Goal: Task Accomplishment & Management: Manage account settings

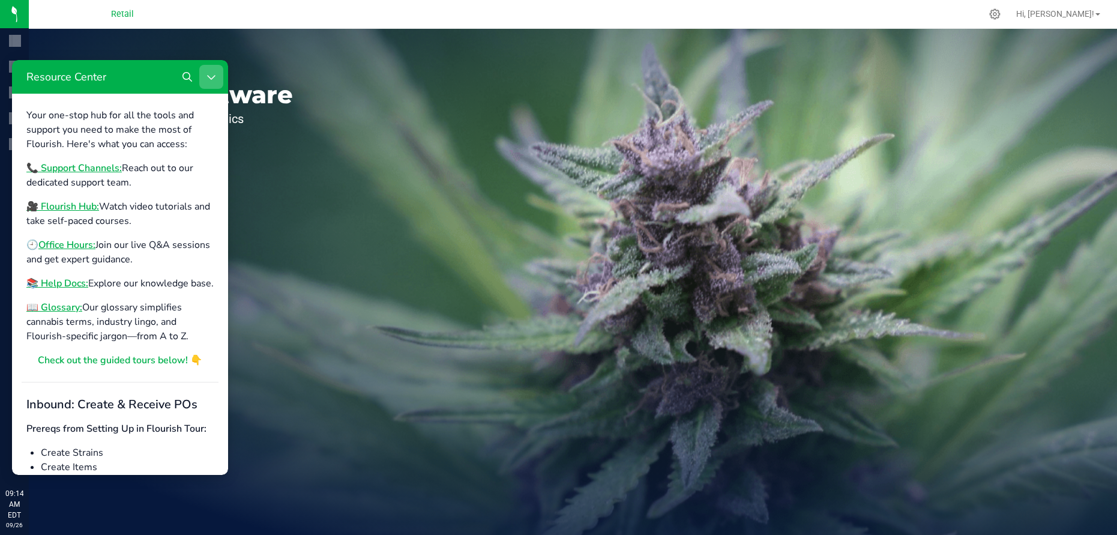
click at [209, 82] on button "Close Resource Center" at bounding box center [211, 77] width 24 height 24
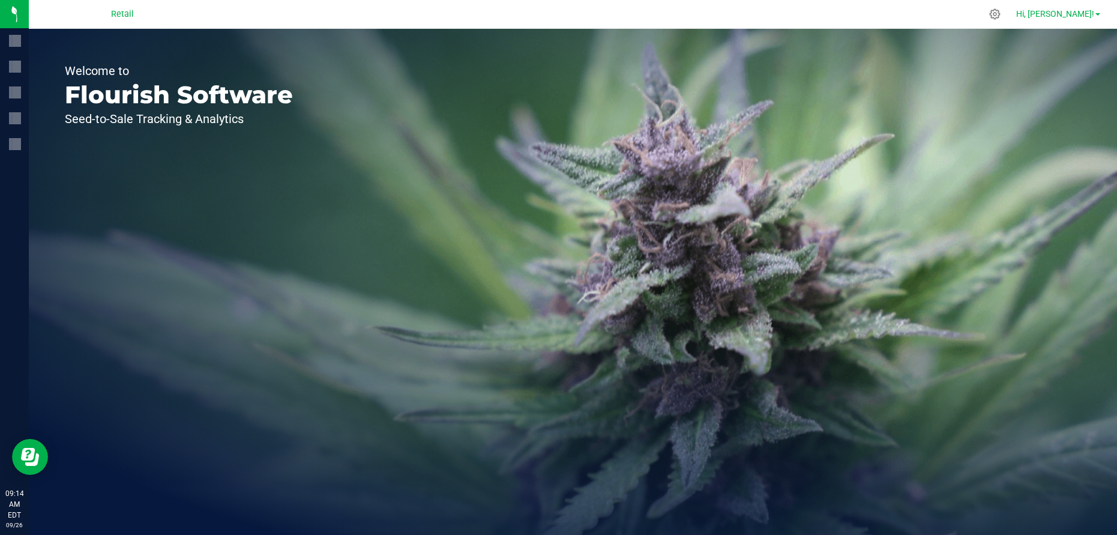
click at [1089, 14] on span "Hi, [PERSON_NAME]!" at bounding box center [1056, 14] width 78 height 10
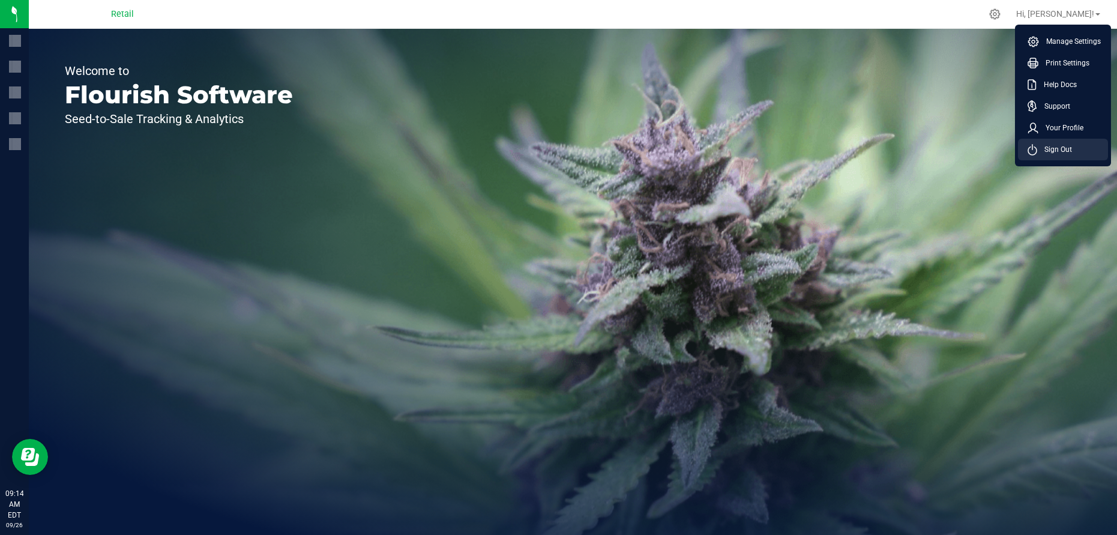
click at [1058, 151] on span "Sign Out" at bounding box center [1055, 150] width 35 height 12
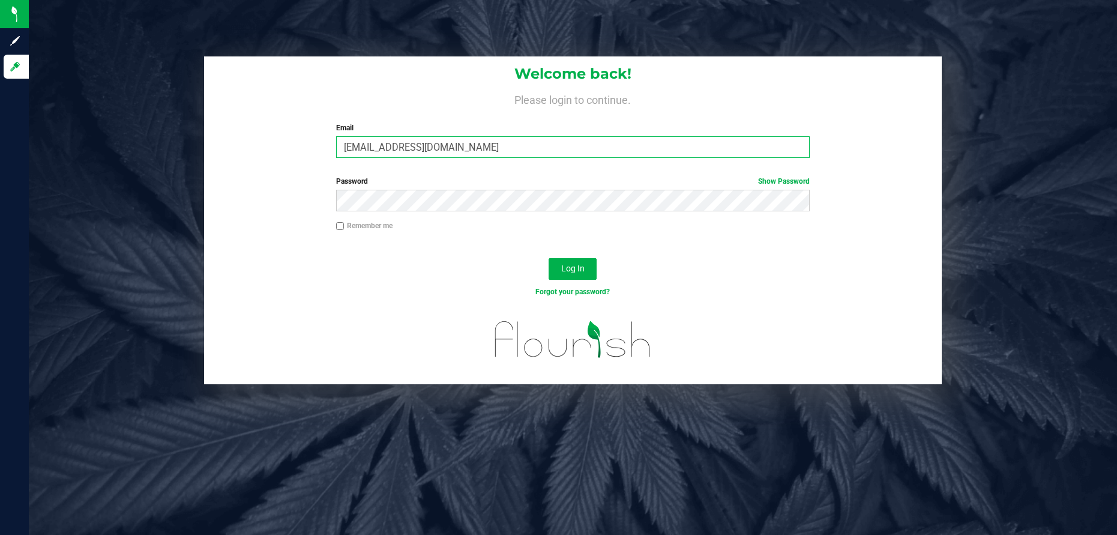
drag, startPoint x: 476, startPoint y: 146, endPoint x: 315, endPoint y: 173, distance: 163.2
click at [315, 173] on form "Welcome back! Please login to continue. Email [EMAIL_ADDRESS][DOMAIN_NAME] Requ…" at bounding box center [573, 220] width 720 height 328
type input "[EMAIL_ADDRESS][DOMAIN_NAME]"
click at [584, 269] on span "Log In" at bounding box center [572, 269] width 23 height 10
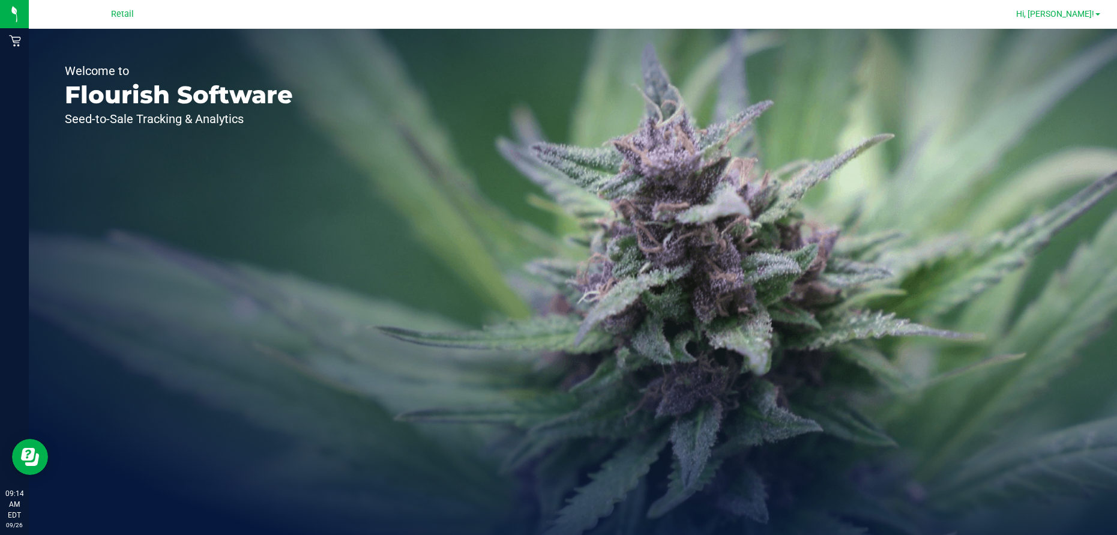
click at [1077, 14] on span "Hi, [PERSON_NAME]!" at bounding box center [1056, 14] width 78 height 10
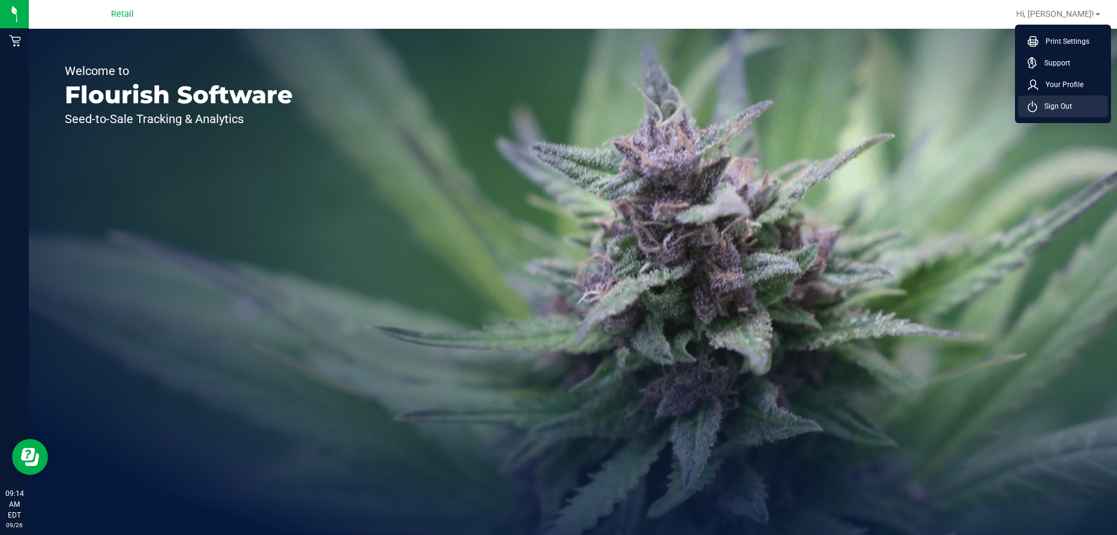
click at [1077, 98] on li "Sign Out" at bounding box center [1063, 106] width 90 height 22
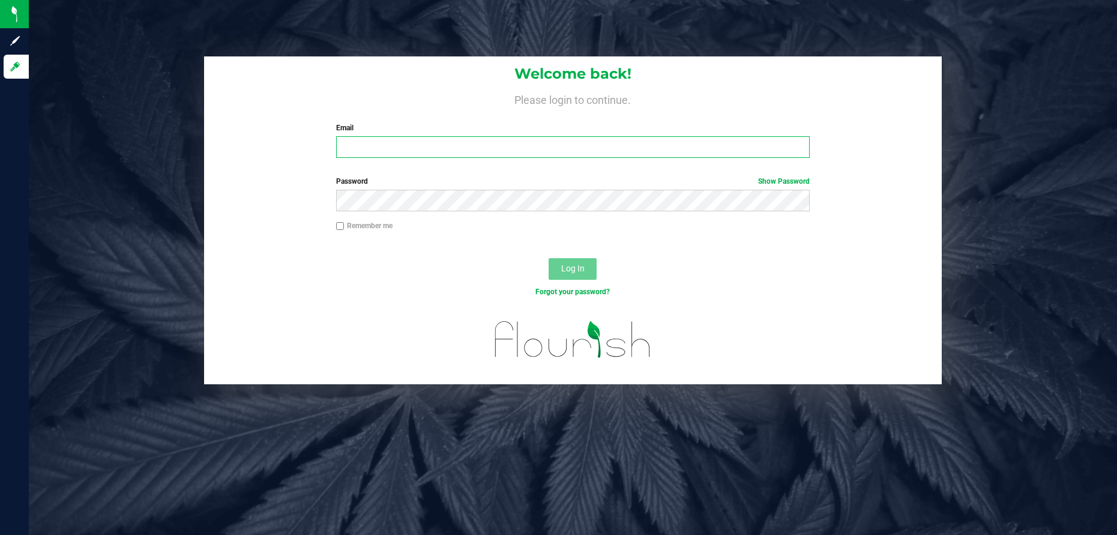
type input "[EMAIL_ADDRESS][DOMAIN_NAME]"
click at [572, 268] on span "Log In" at bounding box center [572, 269] width 23 height 10
